Goal: Information Seeking & Learning: Learn about a topic

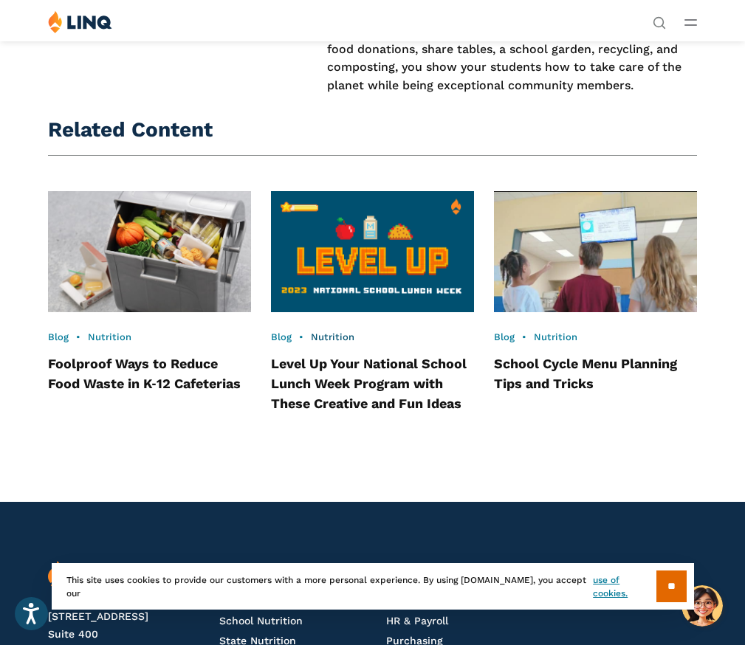
scroll to position [2142, 0]
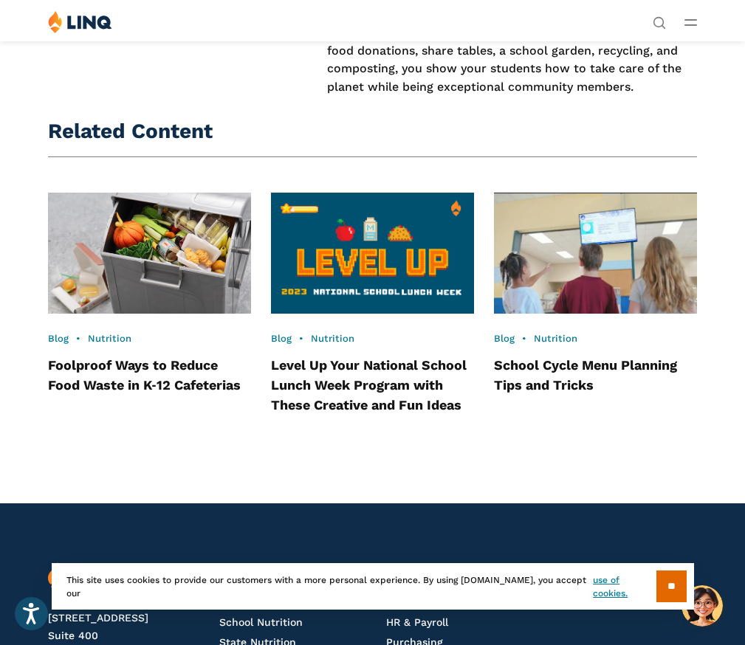
click at [154, 241] on img at bounding box center [150, 254] width 224 height 134
click at [143, 216] on img at bounding box center [150, 254] width 224 height 134
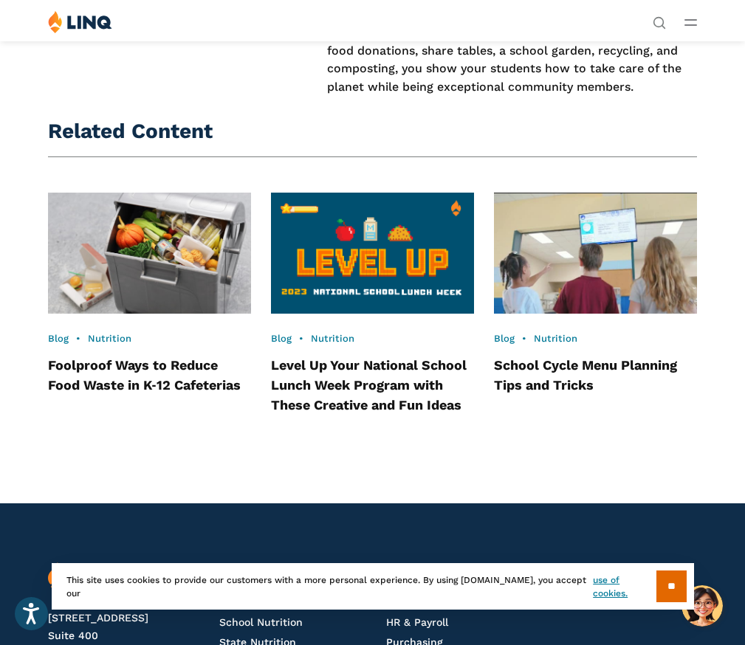
click at [120, 355] on h4 "Foolproof Ways to Reduce Food Waste in K‑12 Cafeterias" at bounding box center [150, 375] width 204 height 40
click at [155, 357] on link "Foolproof Ways to Reduce Food Waste in K‑12 Cafeterias" at bounding box center [144, 374] width 193 height 35
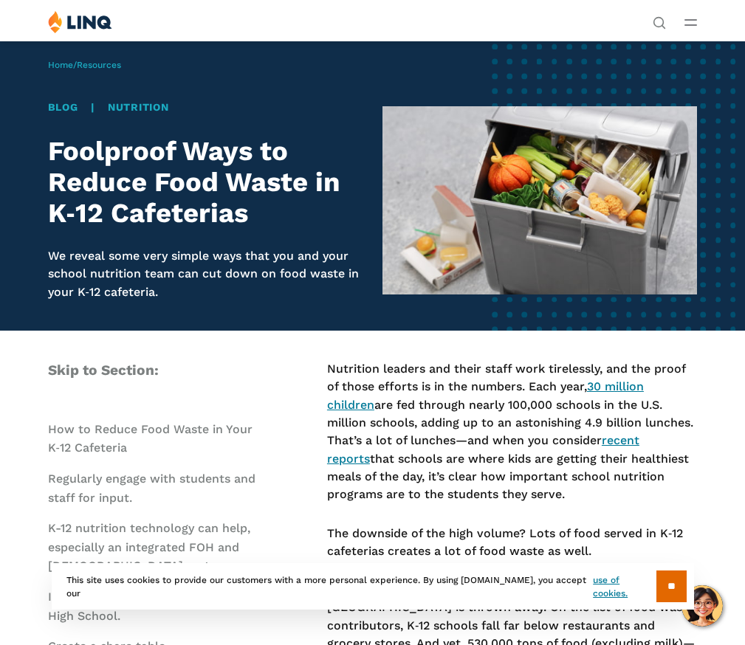
click at [521, 199] on img at bounding box center [540, 200] width 315 height 188
click at [476, 206] on img at bounding box center [540, 200] width 315 height 188
click at [421, 151] on img at bounding box center [540, 200] width 315 height 188
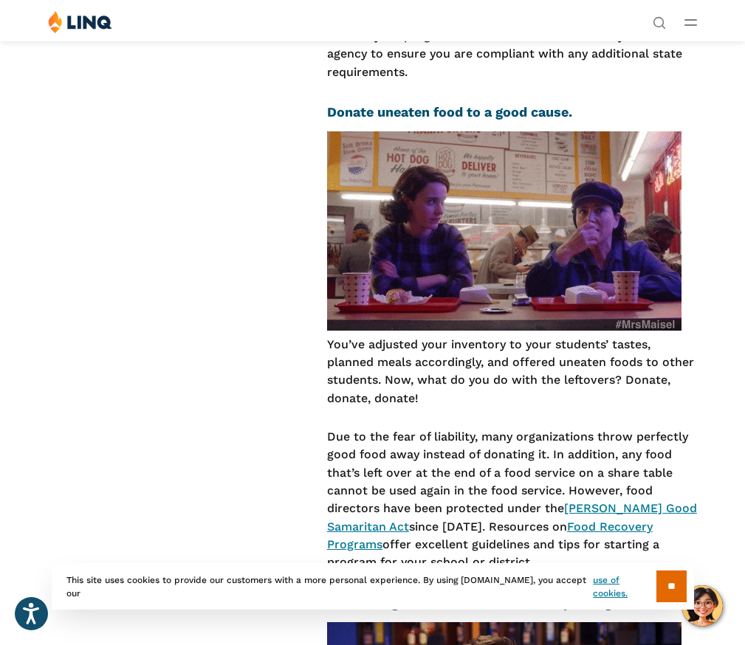
scroll to position [3619, 0]
